Goal: Task Accomplishment & Management: Complete application form

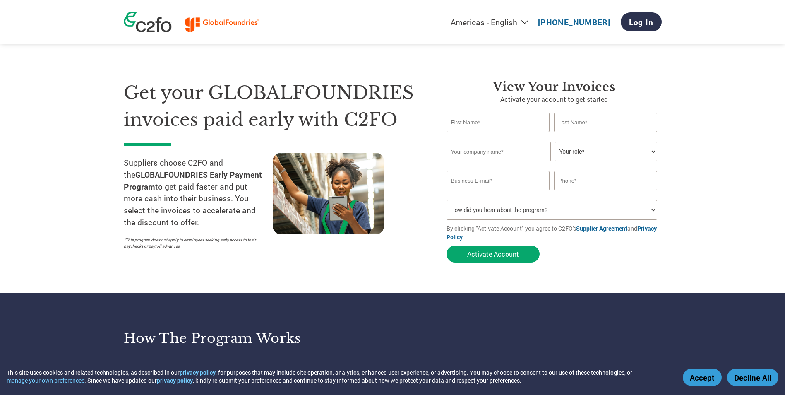
click at [482, 127] on input "text" at bounding box center [497, 122] width 103 height 19
type input "S"
type input "Forest [PERSON_NAME]"
click at [575, 118] on input "text" at bounding box center [605, 122] width 103 height 19
type input "Ee"
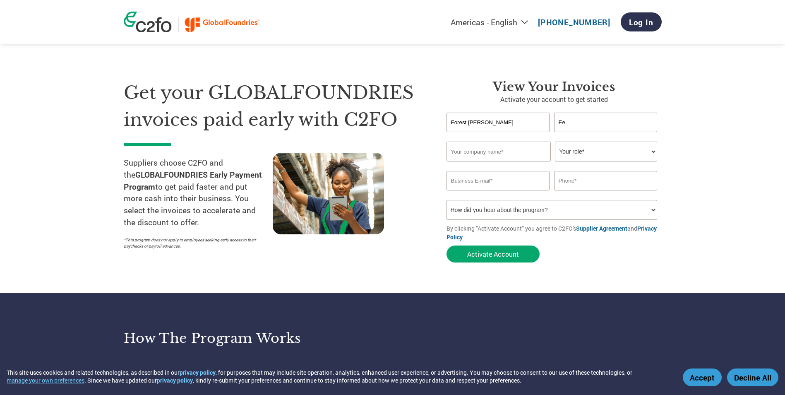
click at [461, 150] on input "text" at bounding box center [498, 151] width 104 height 20
type input "Nylect Engineering Pte Ltd"
click at [589, 150] on select "Your role* CFO Controller Credit Manager Finance Director Treasurer CEO Preside…" at bounding box center [606, 151] width 102 height 20
select select "ACCOUNTING"
click at [555, 141] on select "Your role* CFO Controller Credit Manager Finance Director Treasurer CEO Preside…" at bounding box center [606, 151] width 102 height 20
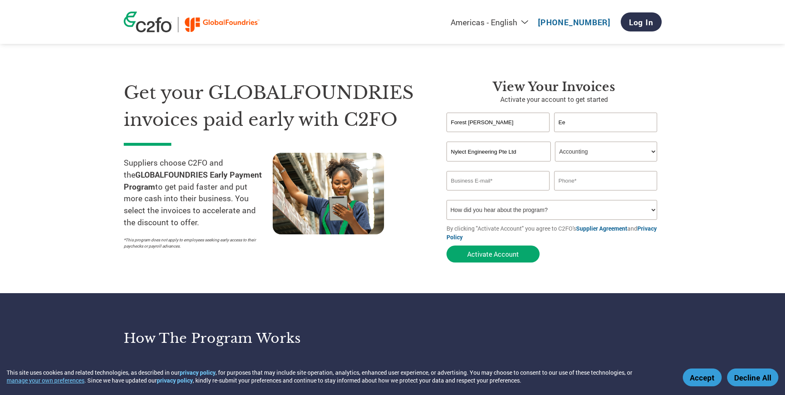
click at [488, 184] on input "email" at bounding box center [497, 180] width 103 height 19
type input "[DOMAIN_NAME][EMAIL_ADDRESS][DOMAIN_NAME]"
type input "93253790"
click at [500, 211] on select "How did you hear about the program? Received a letter Email Social Media Online…" at bounding box center [551, 210] width 211 height 20
select select "Email"
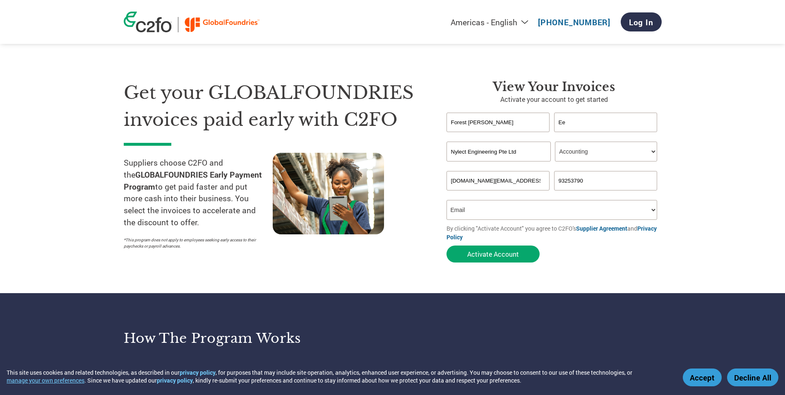
click at [446, 200] on select "How did you hear about the program? Received a letter Email Social Media Online…" at bounding box center [551, 210] width 211 height 20
click at [513, 207] on select "How did you hear about the program? Received a letter Email Social Media Online…" at bounding box center [551, 210] width 211 height 20
click at [486, 256] on button "Activate Account" at bounding box center [492, 253] width 93 height 17
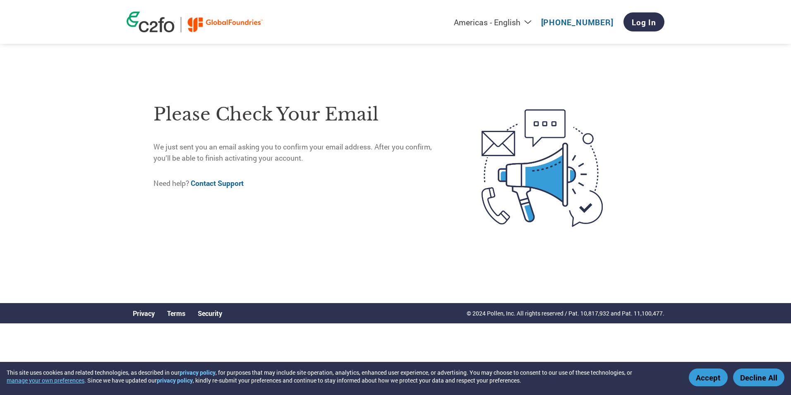
click at [710, 376] on button "Accept" at bounding box center [708, 377] width 39 height 18
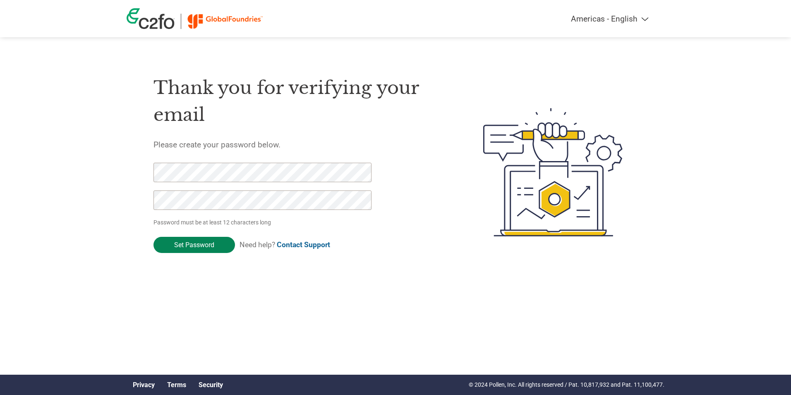
click at [184, 242] on input "Set Password" at bounding box center [193, 245] width 81 height 16
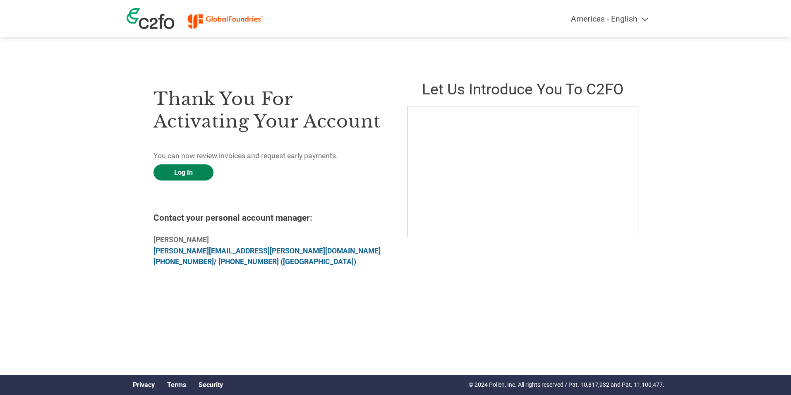
click at [183, 167] on link "Log In" at bounding box center [183, 172] width 60 height 16
